Goal: Information Seeking & Learning: Learn about a topic

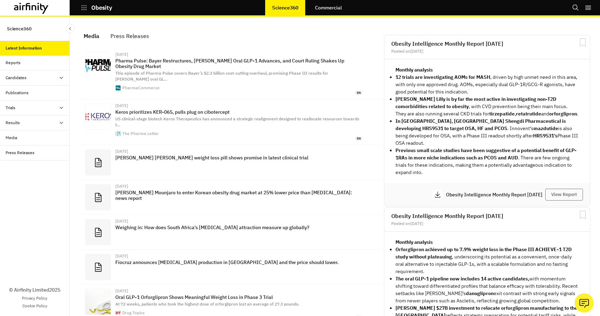
scroll to position [445, 209]
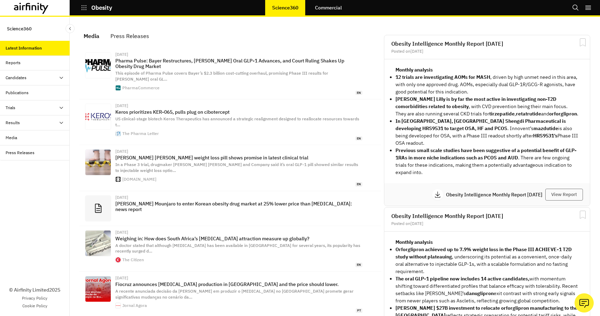
click at [21, 61] on div "Reports" at bounding box center [38, 63] width 64 height 6
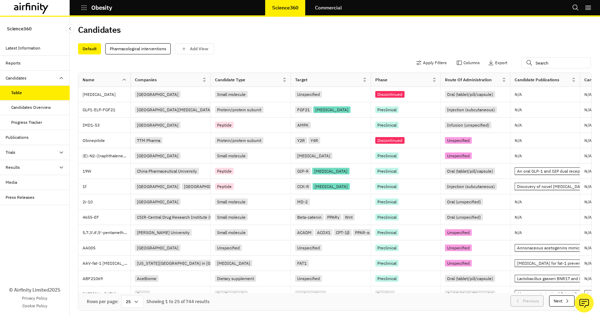
click at [23, 108] on div "Candidates Overview" at bounding box center [31, 107] width 40 height 6
